Goal: Task Accomplishment & Management: Manage account settings

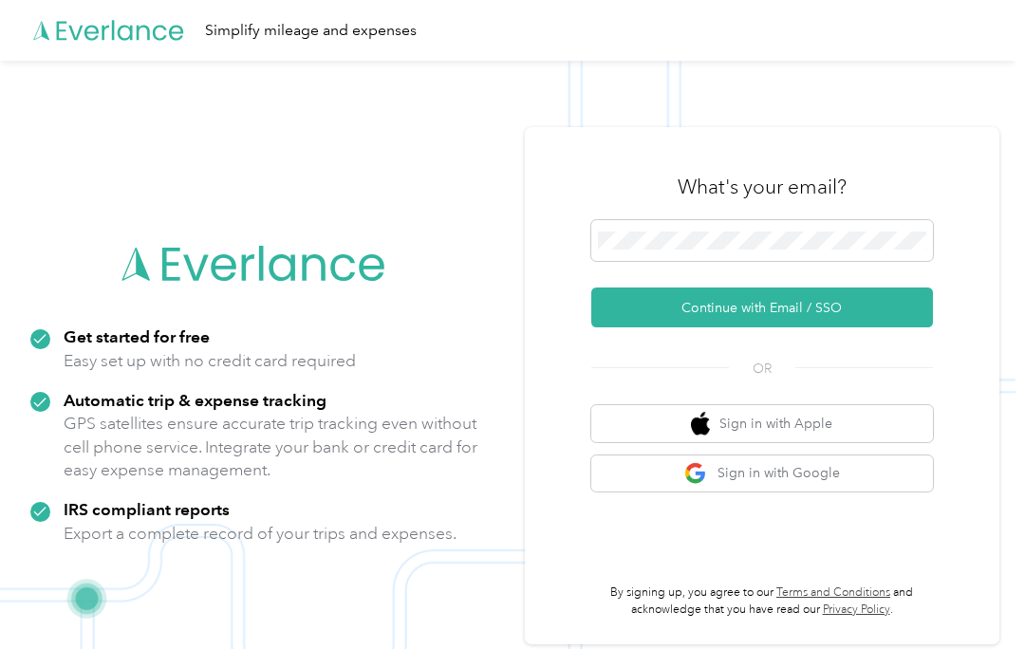
click at [864, 315] on button "Continue with Email / SSO" at bounding box center [762, 308] width 342 height 40
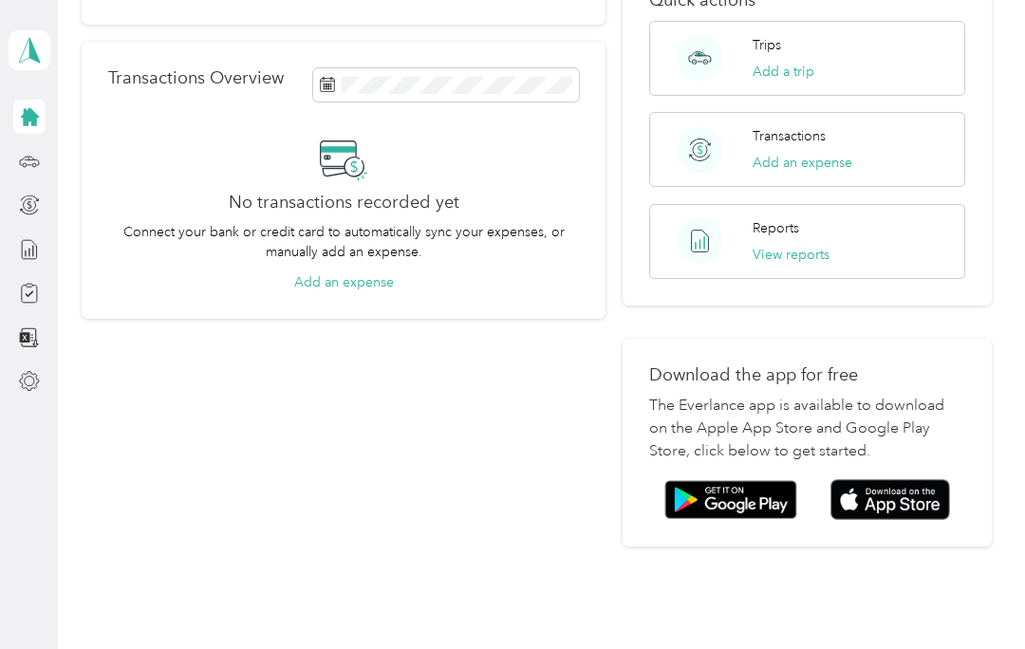
scroll to position [313, 0]
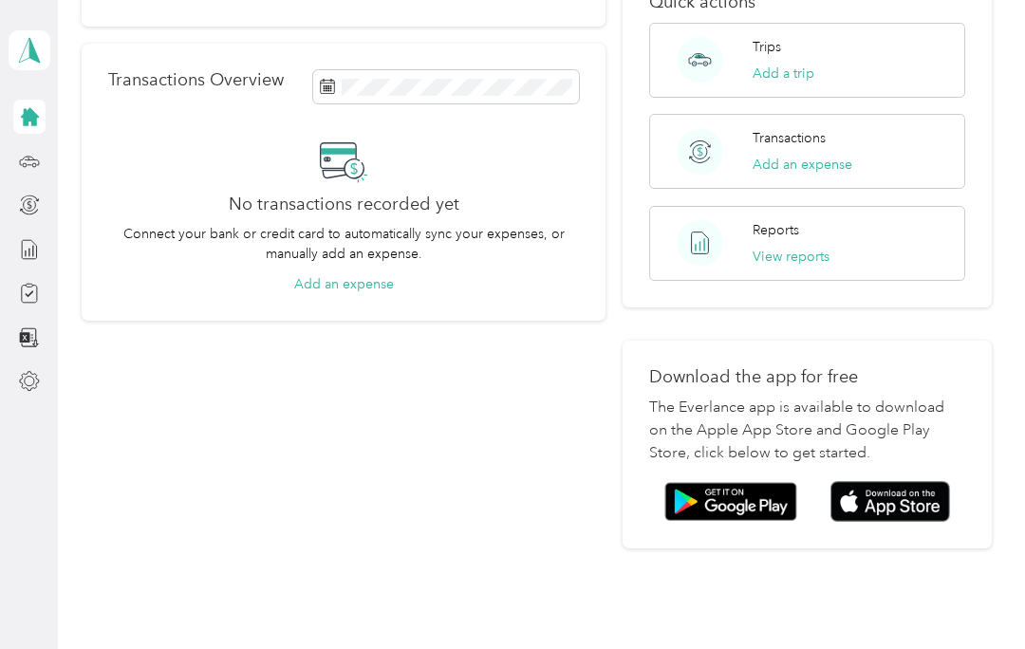
click at [903, 481] on img at bounding box center [891, 501] width 120 height 41
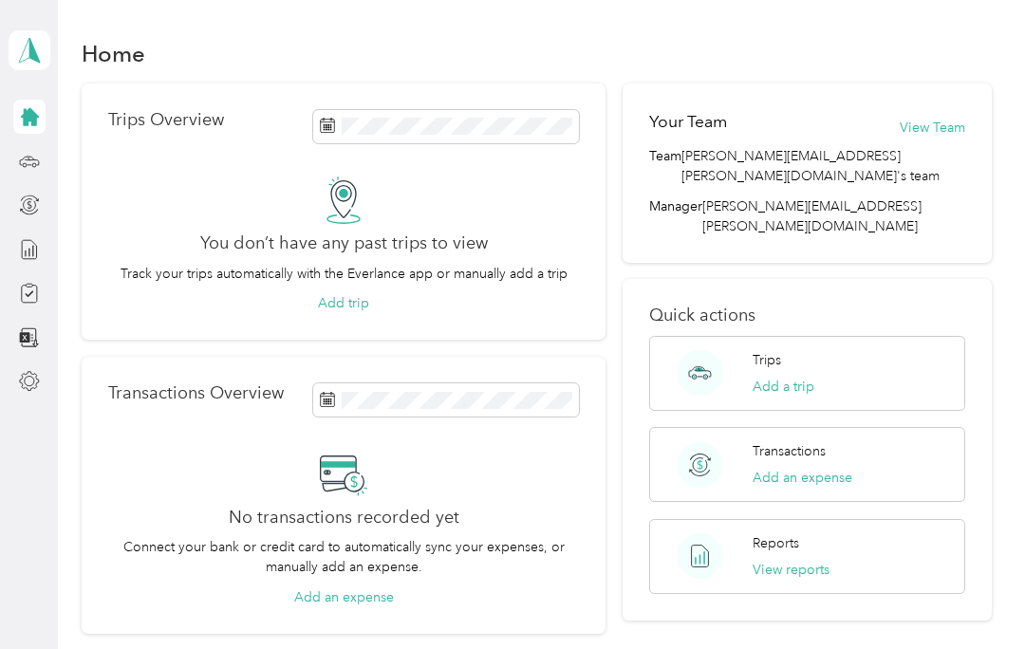
scroll to position [0, 0]
click at [800, 377] on button "Add a trip" at bounding box center [784, 387] width 62 height 20
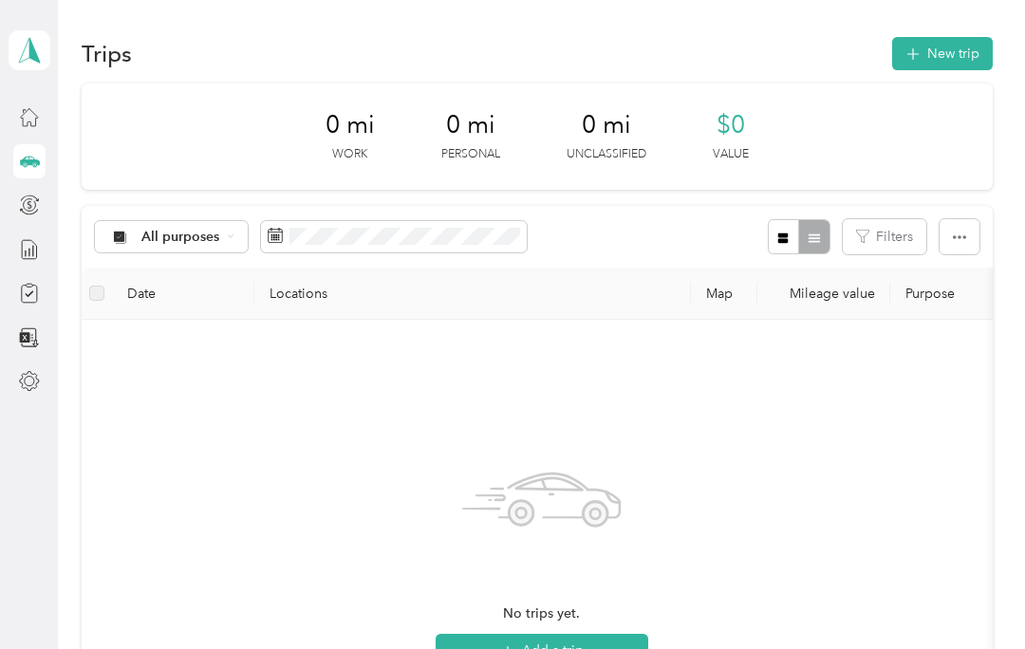
click at [939, 440] on div "No trips yet. Add a trip" at bounding box center [542, 561] width 890 height 452
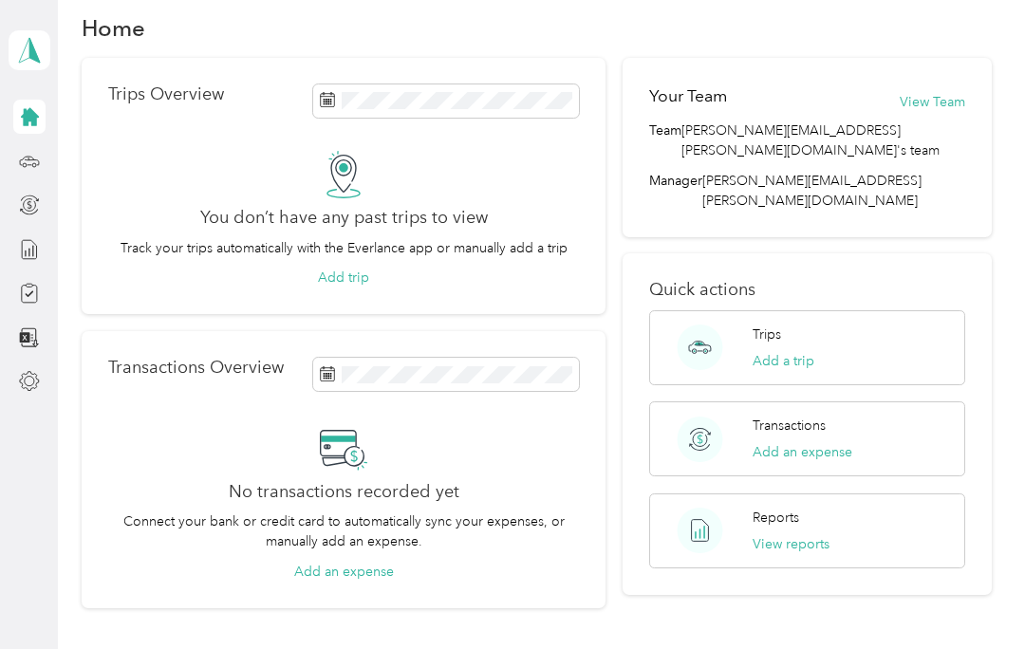
scroll to position [28, 0]
